Goal: Task Accomplishment & Management: Use online tool/utility

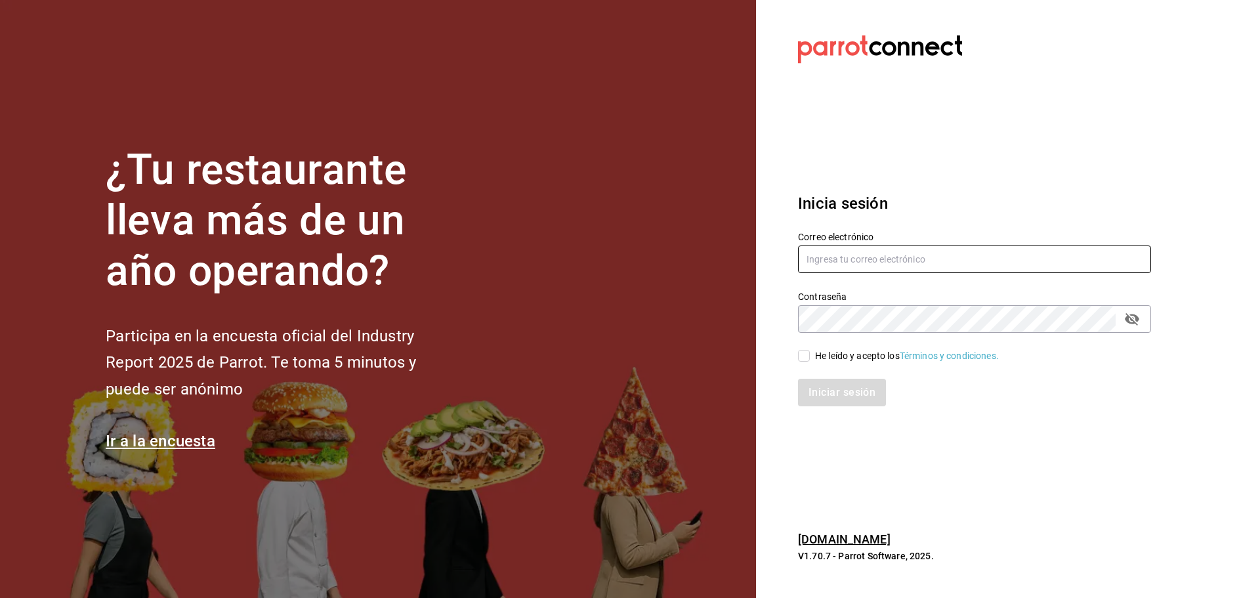
type input "[PERSON_NAME][EMAIL_ADDRESS][PERSON_NAME][DOMAIN_NAME]"
click at [798, 357] on div "He leído y acepto los Términos y condiciones." at bounding box center [966, 348] width 369 height 30
click at [813, 357] on span "He leído y acepto los Términos y condiciones." at bounding box center [904, 356] width 189 height 14
click at [810, 357] on input "He leído y acepto los Términos y condiciones." at bounding box center [804, 356] width 12 height 12
checkbox input "true"
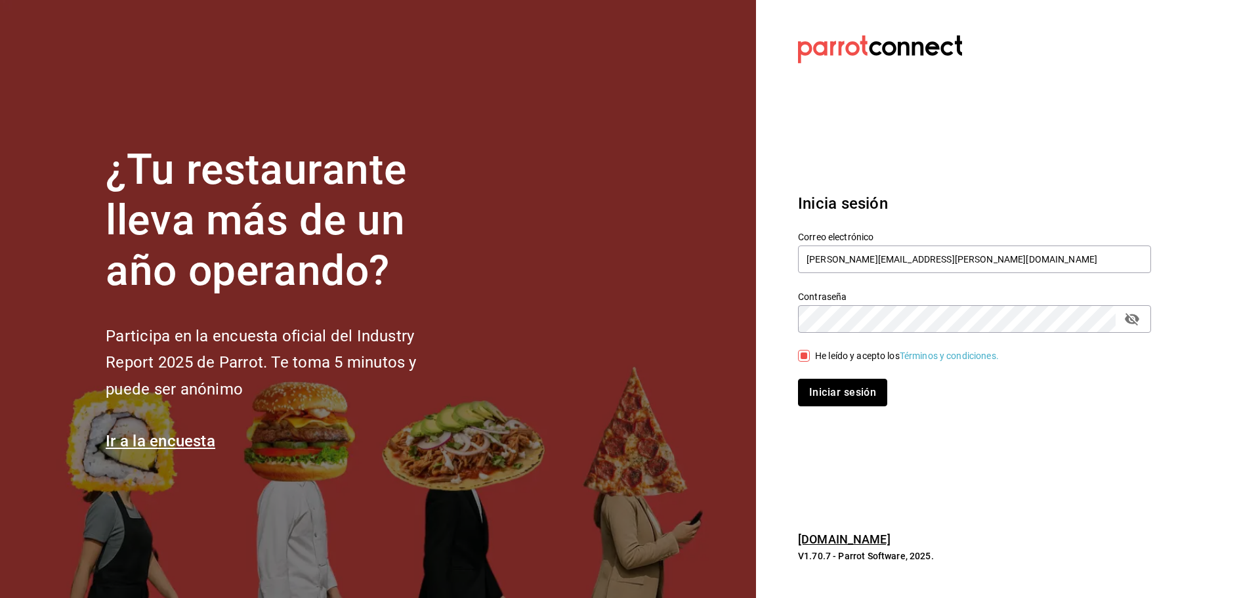
click at [810, 388] on button "Iniciar sesión" at bounding box center [842, 393] width 89 height 28
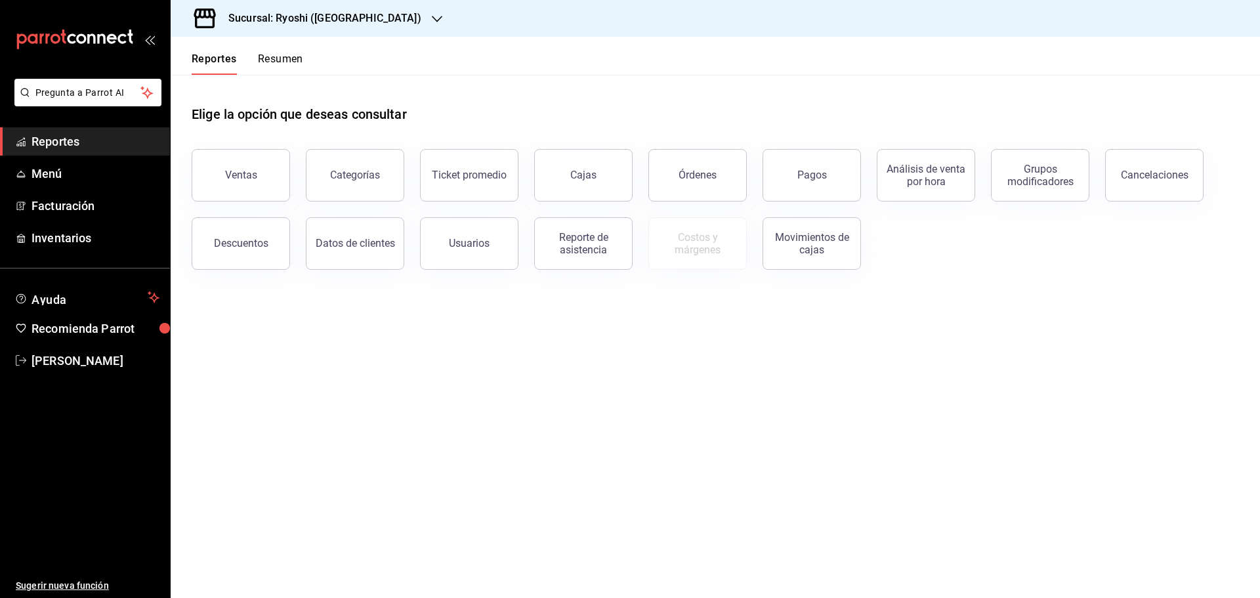
click at [184, 176] on div "Ventas" at bounding box center [233, 167] width 114 height 68
click at [241, 165] on button "Ventas" at bounding box center [241, 175] width 98 height 52
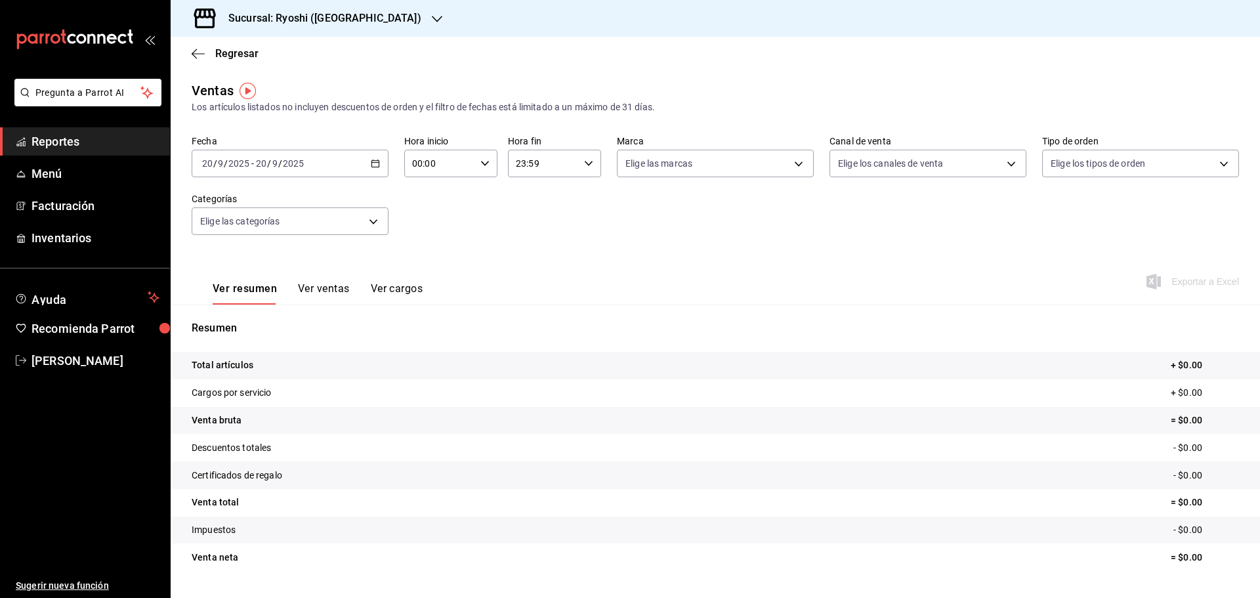
click at [373, 162] on icon "button" at bounding box center [375, 163] width 9 height 9
click at [251, 325] on span "Rango de fechas" at bounding box center [254, 321] width 102 height 14
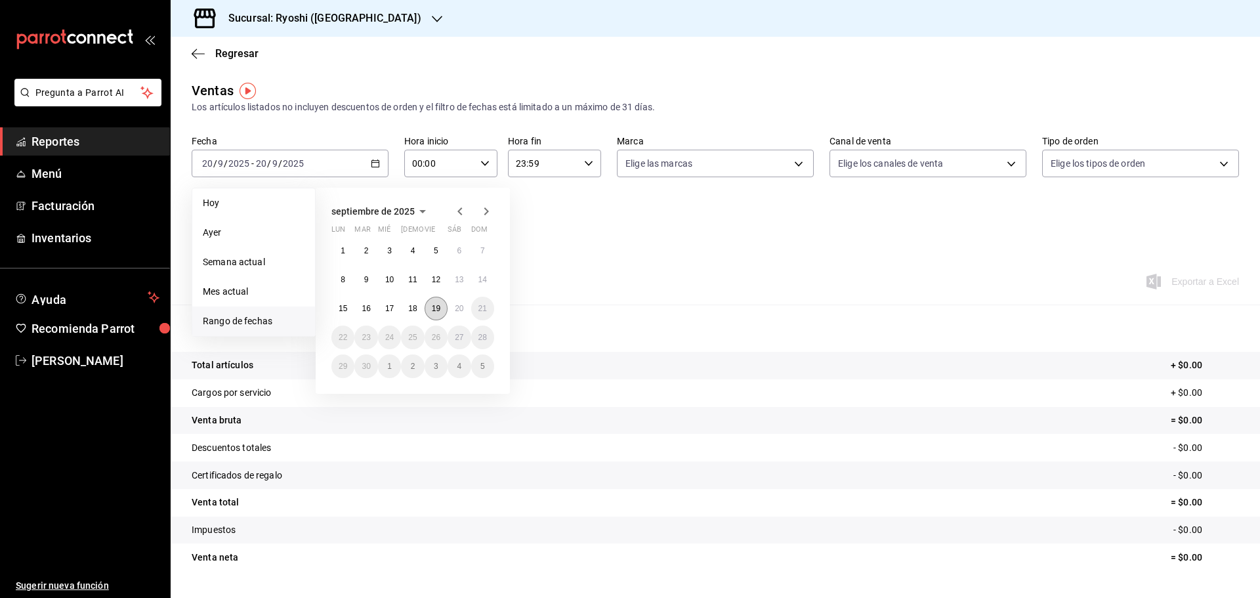
click at [438, 316] on button "19" at bounding box center [436, 309] width 23 height 24
click at [461, 309] on abbr "20" at bounding box center [459, 308] width 9 height 9
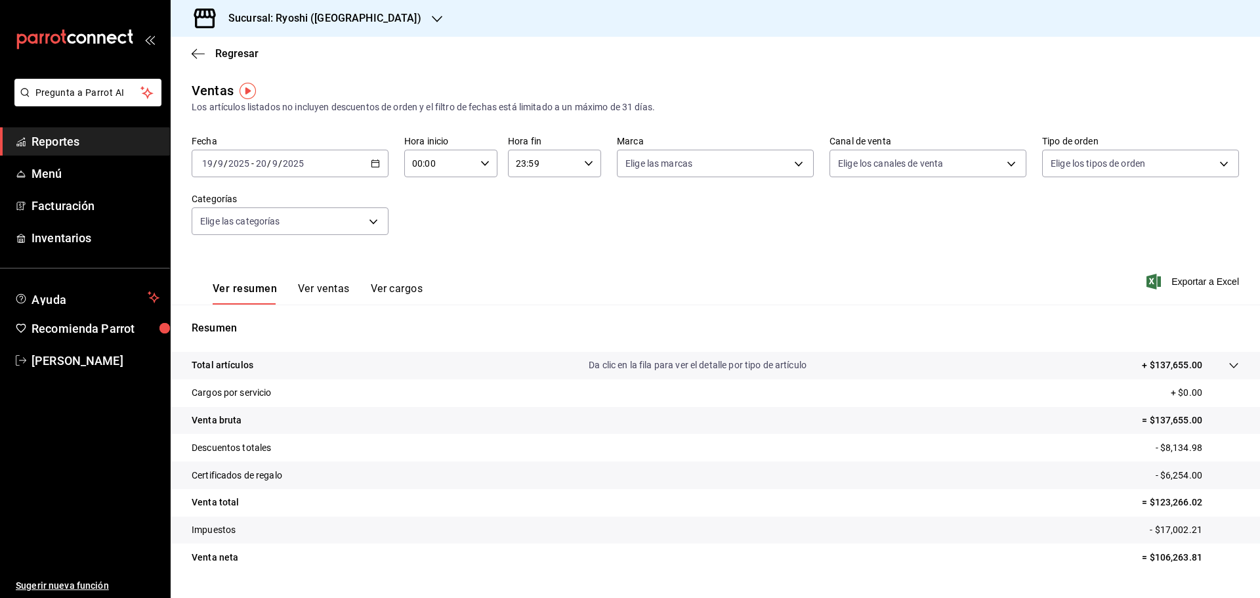
click at [474, 163] on div "00:00 Hora inicio" at bounding box center [450, 164] width 93 height 28
click at [422, 227] on span "05" at bounding box center [426, 223] width 26 height 10
type input "05:00"
click at [583, 161] on div at bounding box center [630, 299] width 1260 height 598
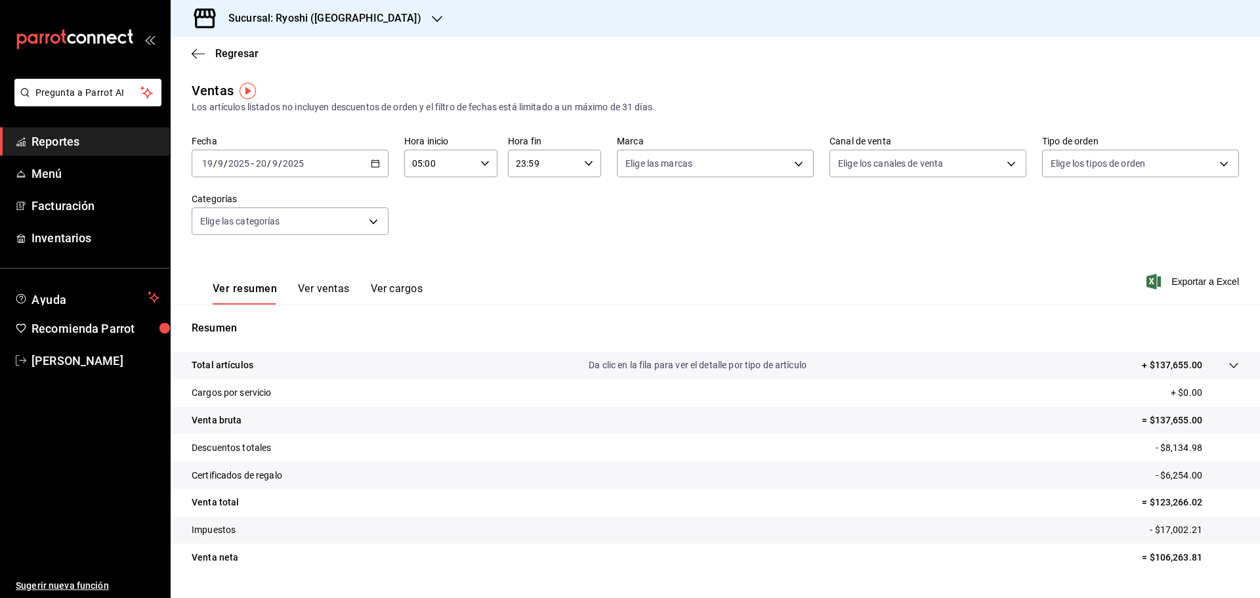
click at [586, 166] on icon "button" at bounding box center [588, 163] width 9 height 9
click at [526, 232] on span "05" at bounding box center [528, 228] width 26 height 10
click at [581, 198] on span "00" at bounding box center [575, 197] width 26 height 10
type input "05:00"
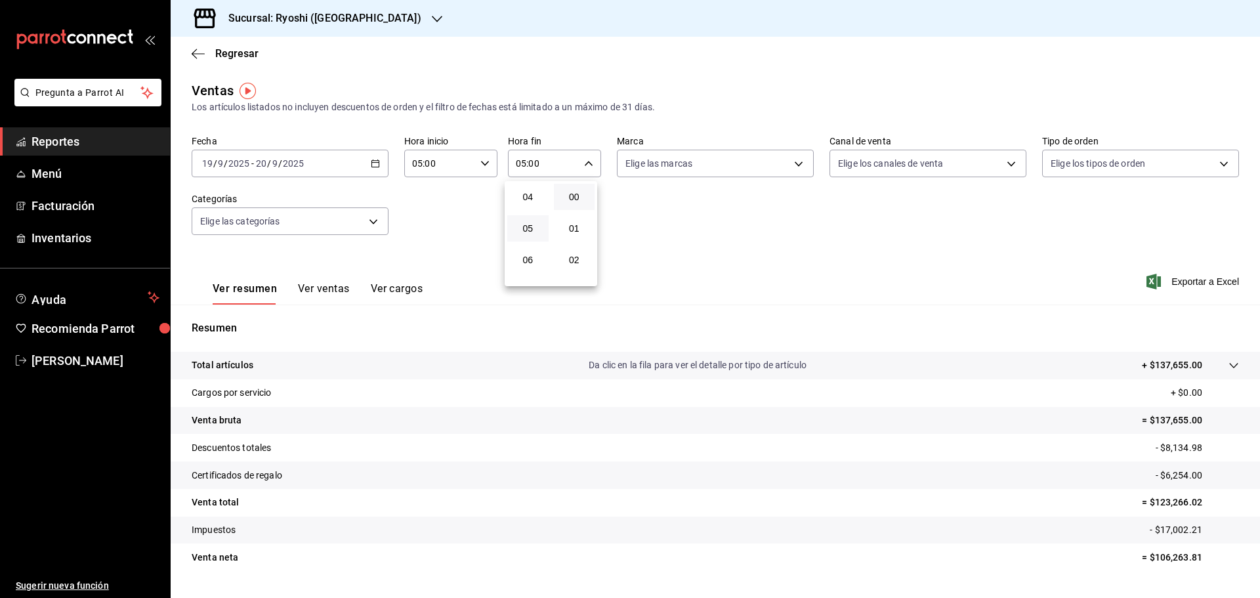
click at [795, 156] on div at bounding box center [630, 299] width 1260 height 598
click at [792, 167] on body "Pregunta a Parrot AI Reportes Menú Facturación Inventarios Ayuda Recomienda Par…" at bounding box center [630, 299] width 1260 height 598
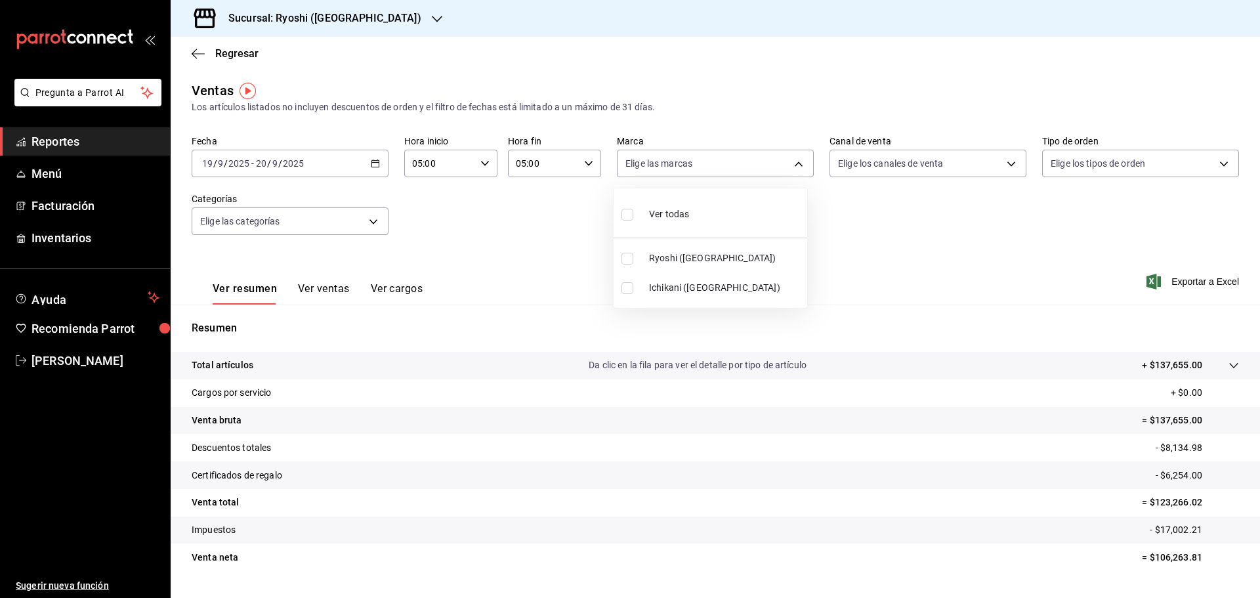
click at [630, 257] on input "checkbox" at bounding box center [627, 259] width 12 height 12
checkbox input "true"
type input "26ca50e5-a845-484f-a54e-8a4432b79f59"
click at [631, 256] on input "checkbox" at bounding box center [627, 259] width 12 height 12
checkbox input "false"
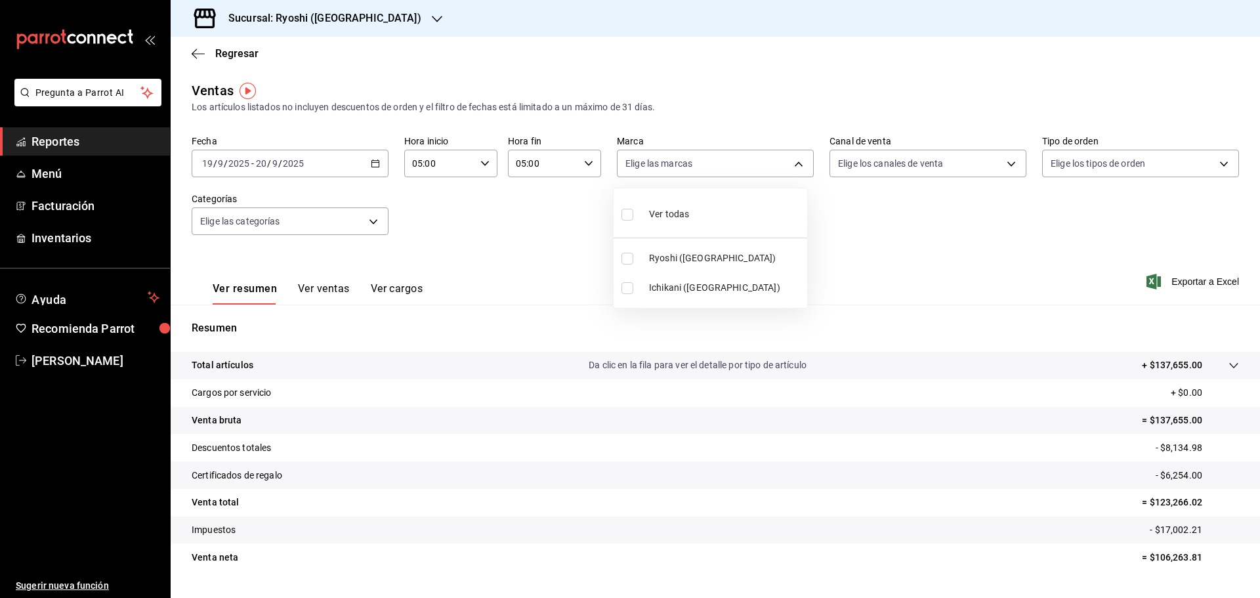
click at [629, 282] on input "checkbox" at bounding box center [627, 288] width 12 height 12
checkbox input "true"
type input "e80bf875-3c9c-4ad9-8c6a-14c8262011fc"
click at [626, 292] on input "checkbox" at bounding box center [627, 288] width 12 height 12
checkbox input "false"
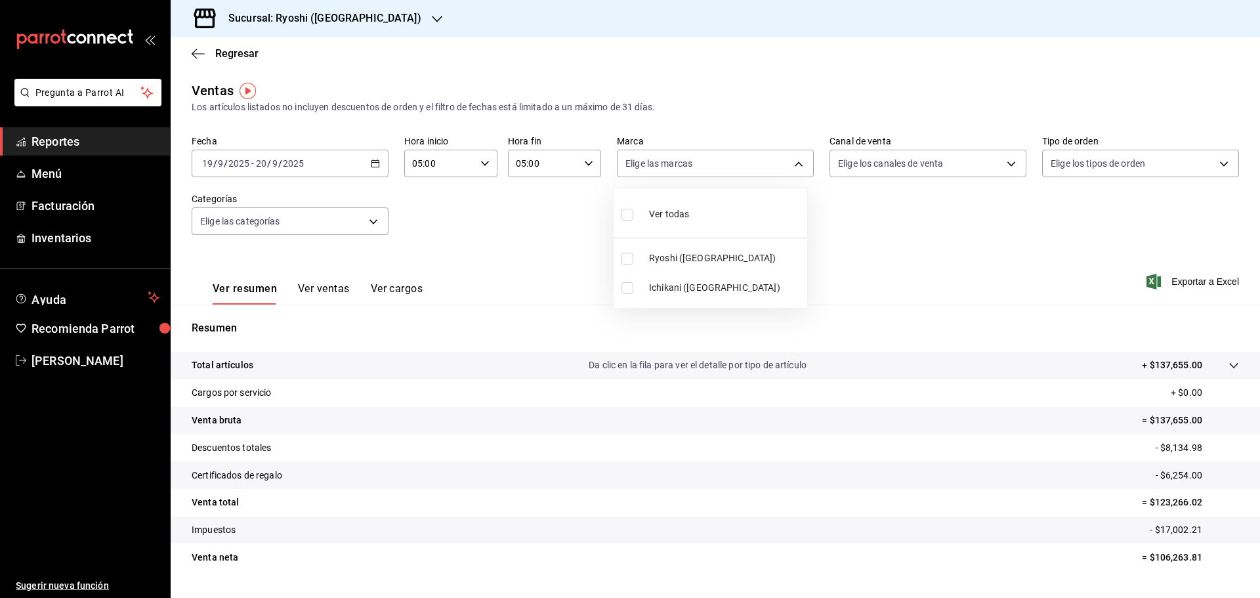
click at [630, 263] on input "checkbox" at bounding box center [627, 259] width 12 height 12
checkbox input "true"
type input "26ca50e5-a845-484f-a54e-8a4432b79f59"
click at [925, 266] on div at bounding box center [630, 299] width 1260 height 598
click at [1172, 287] on span "Exportar a Excel" at bounding box center [1194, 282] width 90 height 16
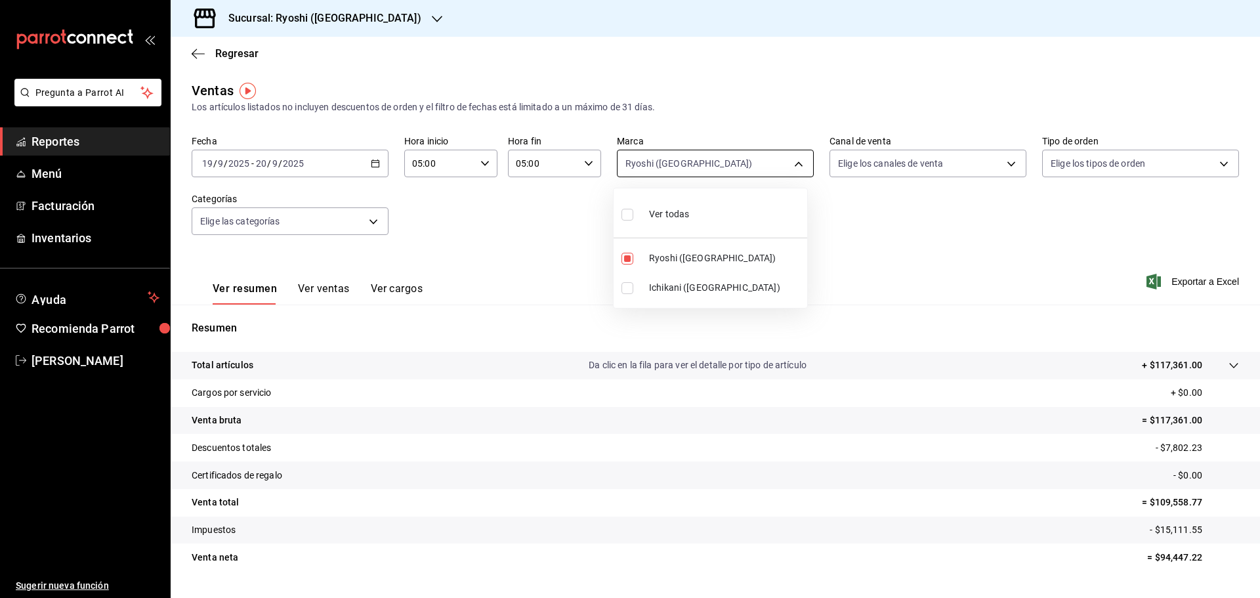
click at [795, 168] on body "Pregunta a Parrot AI Reportes Menú Facturación Inventarios Ayuda Recomienda Par…" at bounding box center [630, 299] width 1260 height 598
click at [631, 260] on input "checkbox" at bounding box center [627, 259] width 12 height 12
checkbox input "false"
click at [628, 286] on input "checkbox" at bounding box center [627, 288] width 12 height 12
checkbox input "true"
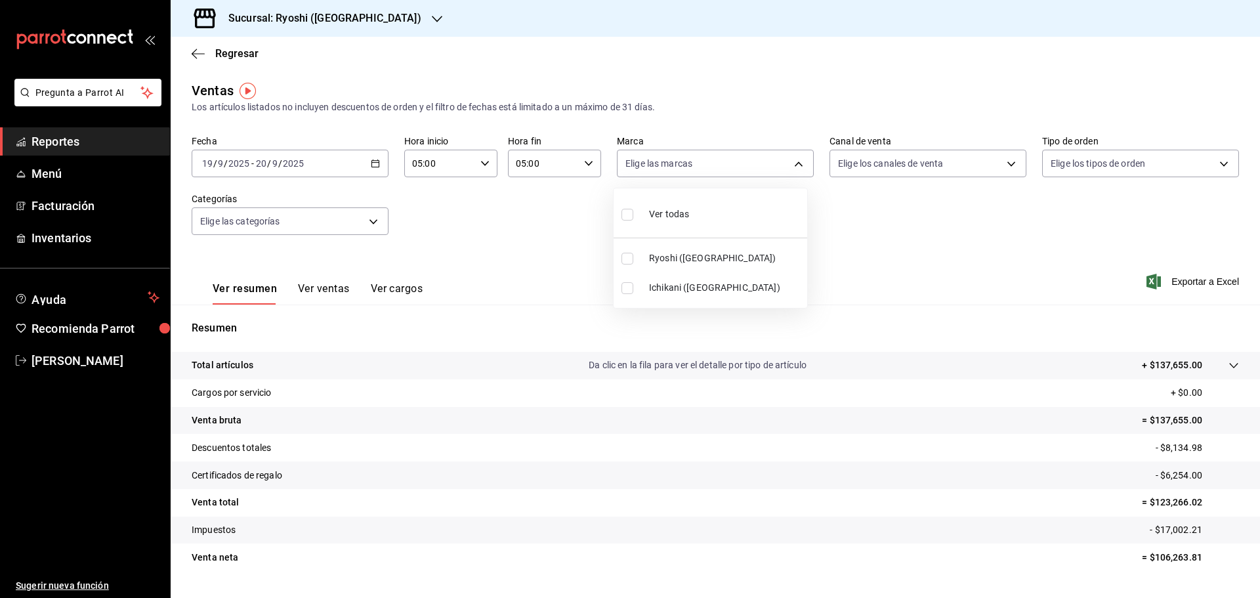
type input "e80bf875-3c9c-4ad9-8c6a-14c8262011fc"
click at [747, 93] on div at bounding box center [630, 299] width 1260 height 598
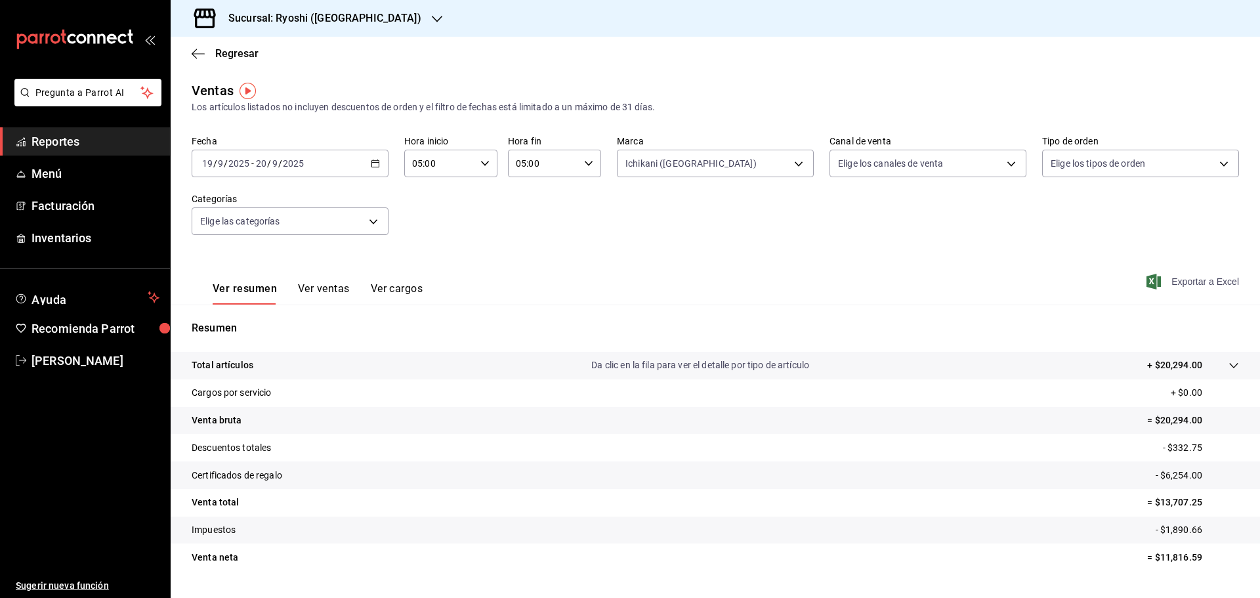
click at [1192, 282] on span "Exportar a Excel" at bounding box center [1194, 282] width 90 height 16
click at [362, 22] on div "Sucursal: Ryoshi ([GEOGRAPHIC_DATA])" at bounding box center [314, 18] width 266 height 37
click at [194, 86] on span "Mochomos ([GEOGRAPHIC_DATA])" at bounding box center [254, 86] width 146 height 14
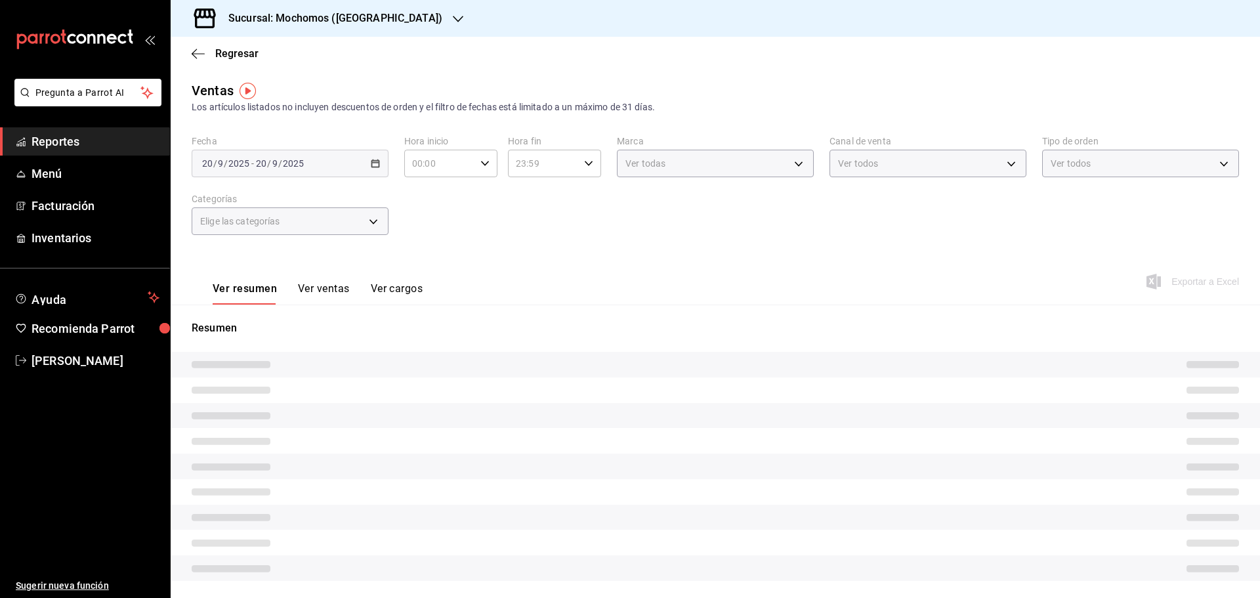
type input "05:00"
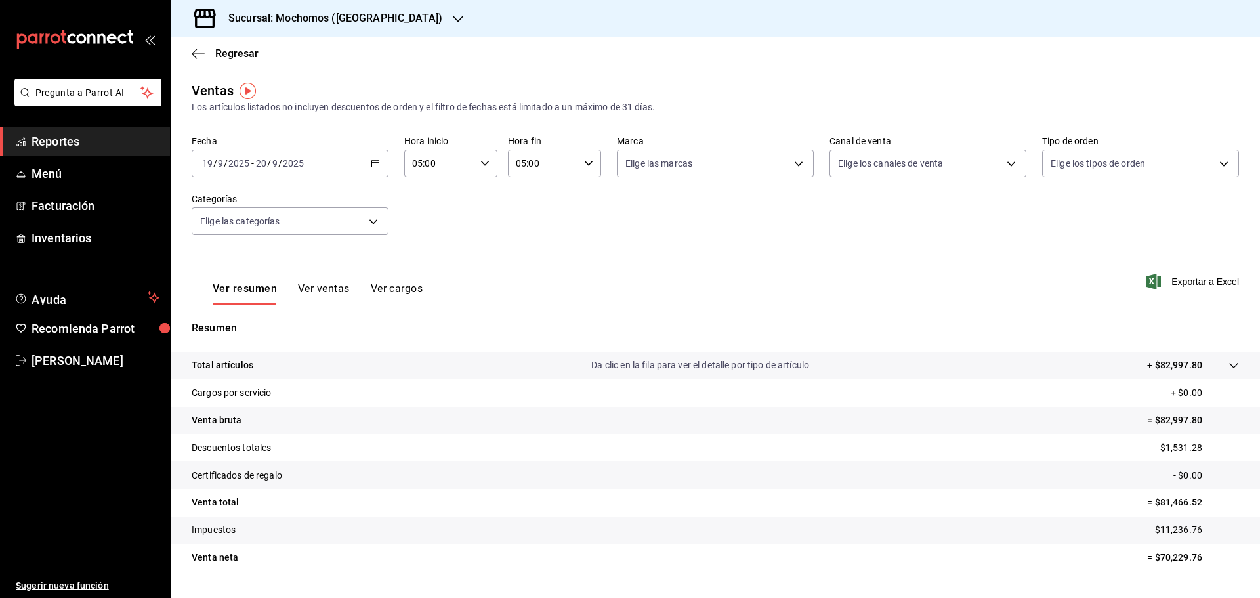
click at [367, 161] on div "[DATE] [DATE] - [DATE] [DATE]" at bounding box center [290, 164] width 197 height 28
click at [225, 318] on span "Rango de fechas" at bounding box center [254, 321] width 102 height 14
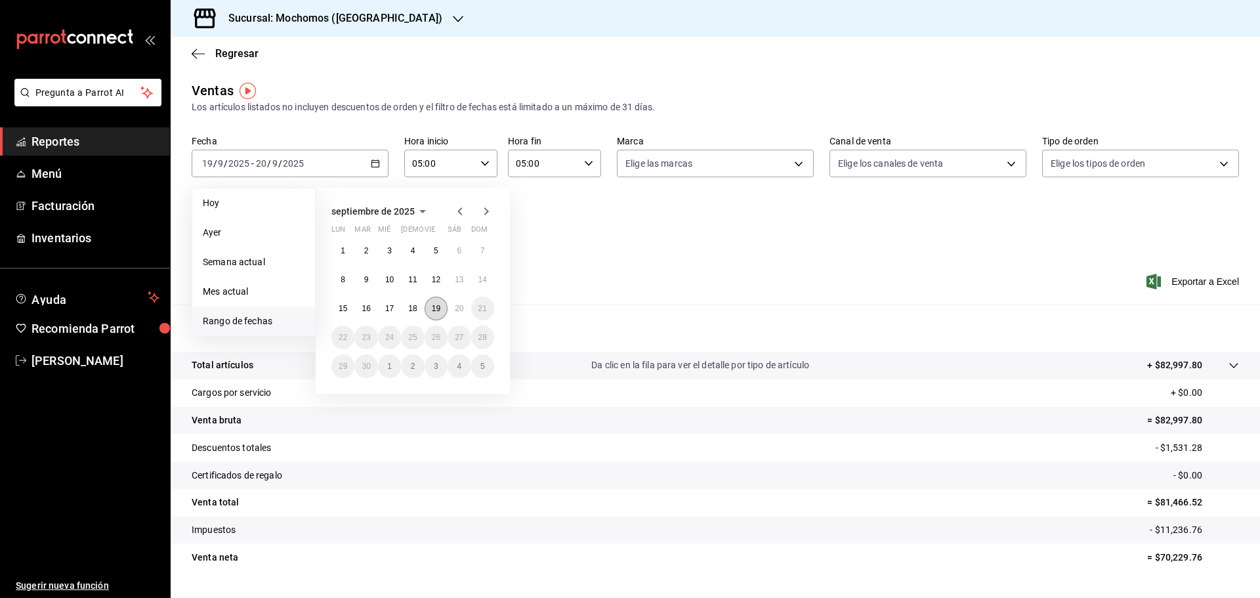
click at [434, 308] on abbr "19" at bounding box center [436, 308] width 9 height 9
click at [457, 308] on abbr "20" at bounding box center [459, 308] width 9 height 9
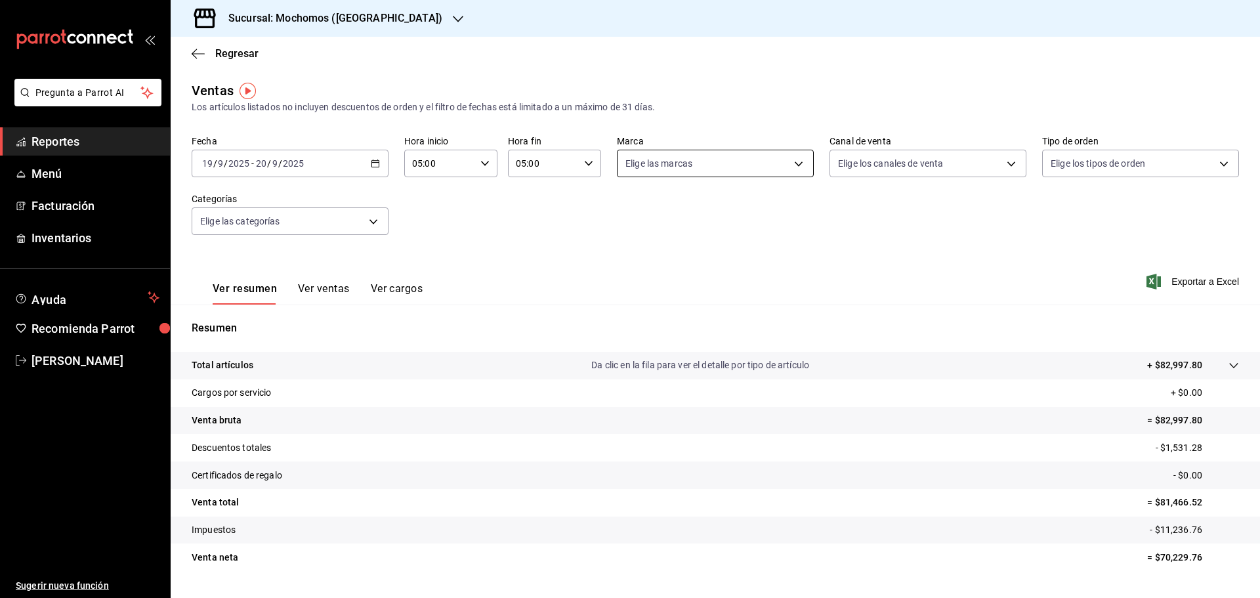
click at [793, 167] on body "Pregunta a Parrot AI Reportes Menú Facturación Inventarios Ayuda Recomienda Par…" at bounding box center [630, 299] width 1260 height 598
click at [837, 59] on div at bounding box center [630, 299] width 1260 height 598
click at [1190, 285] on span "Exportar a Excel" at bounding box center [1194, 282] width 90 height 16
